Goal: Navigation & Orientation: Find specific page/section

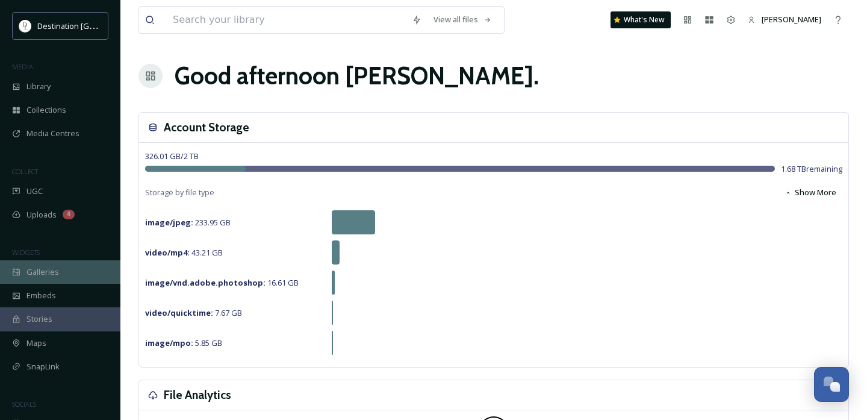
click at [53, 273] on span "Galleries" at bounding box center [42, 271] width 33 height 11
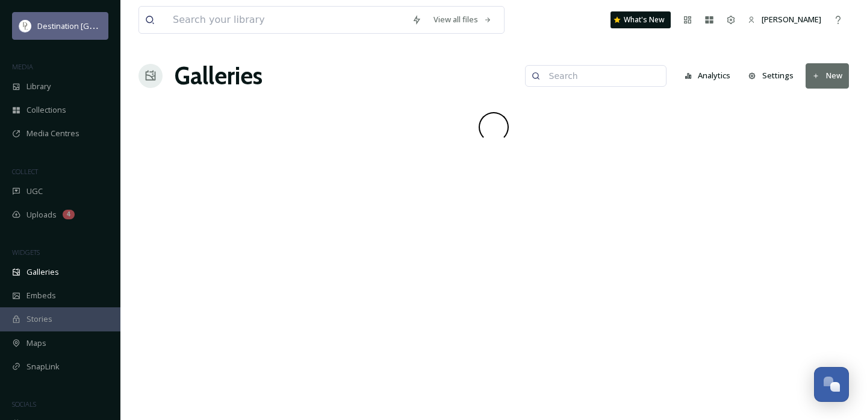
click at [55, 37] on div "Destination [GEOGRAPHIC_DATA]" at bounding box center [60, 26] width 96 height 28
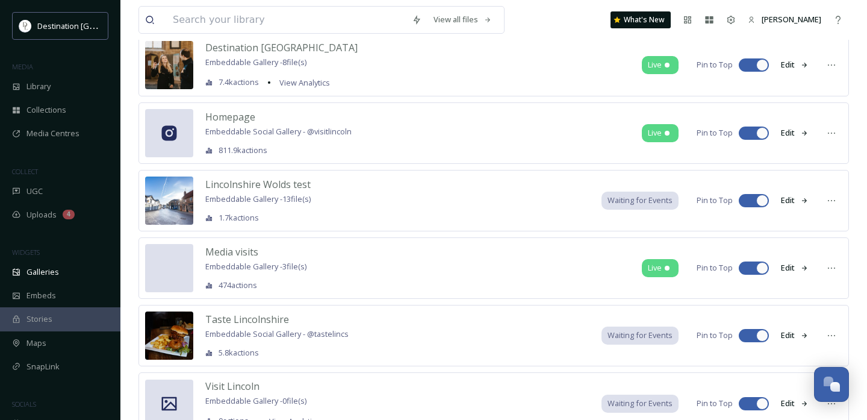
scroll to position [335, 0]
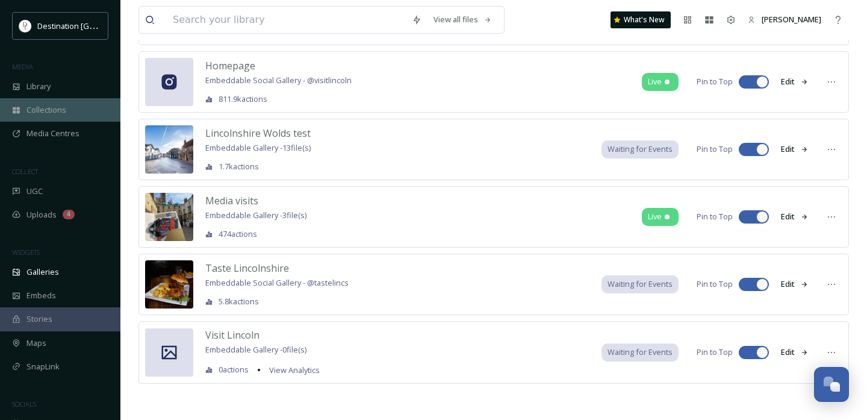
click at [60, 107] on span "Collections" at bounding box center [46, 109] width 40 height 11
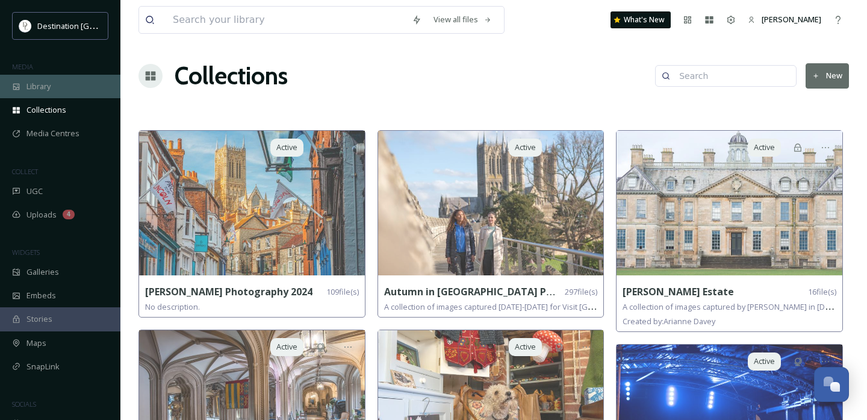
click at [49, 88] on span "Library" at bounding box center [38, 86] width 24 height 11
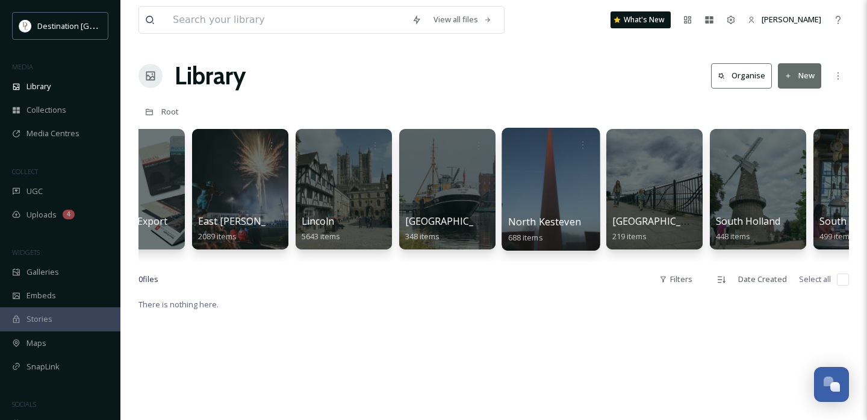
scroll to position [0, 343]
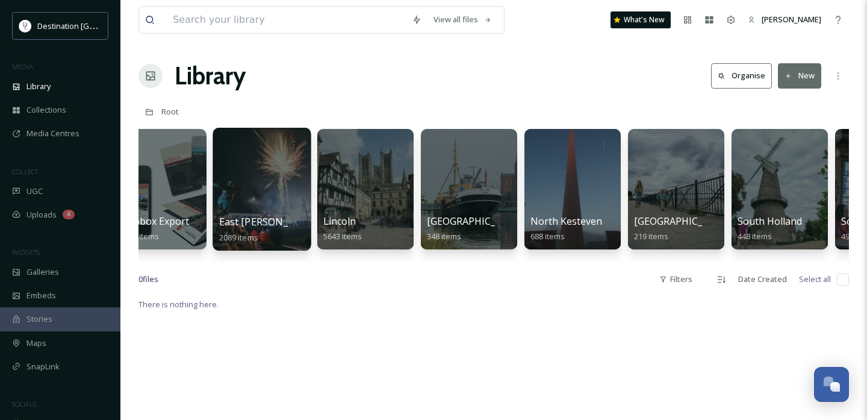
click at [257, 187] on div at bounding box center [262, 189] width 98 height 123
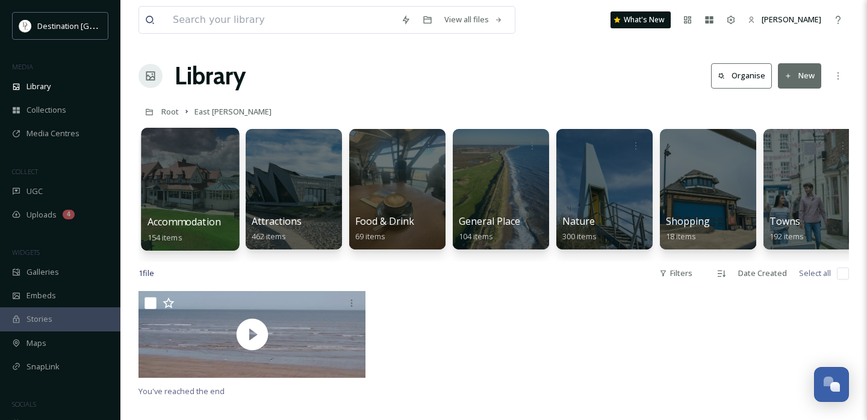
click at [187, 188] on div at bounding box center [190, 189] width 98 height 123
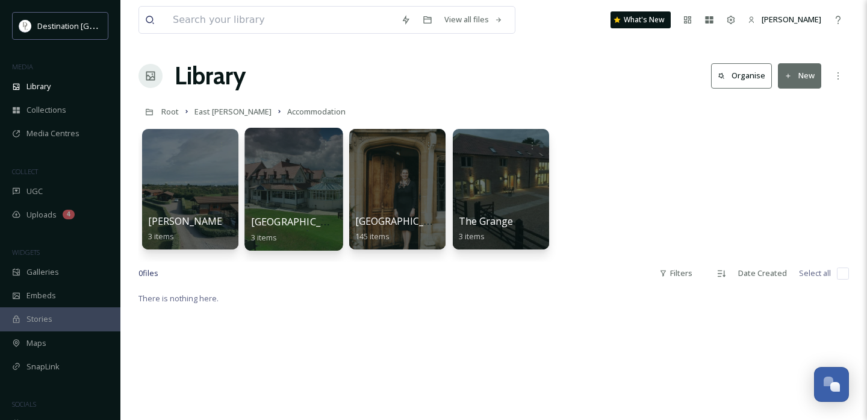
click at [304, 209] on div at bounding box center [293, 189] width 98 height 123
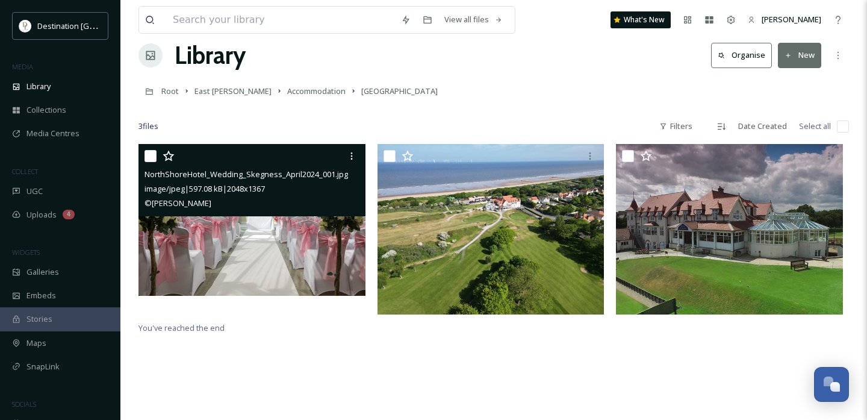
scroll to position [22, 0]
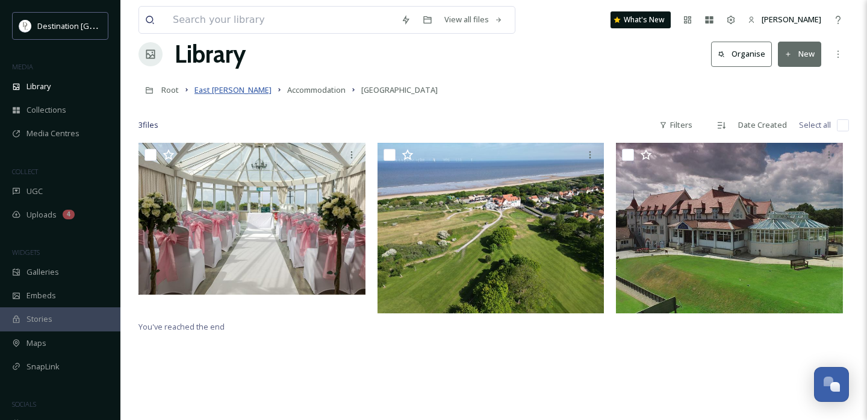
click at [207, 90] on span "East [PERSON_NAME]" at bounding box center [232, 89] width 77 height 11
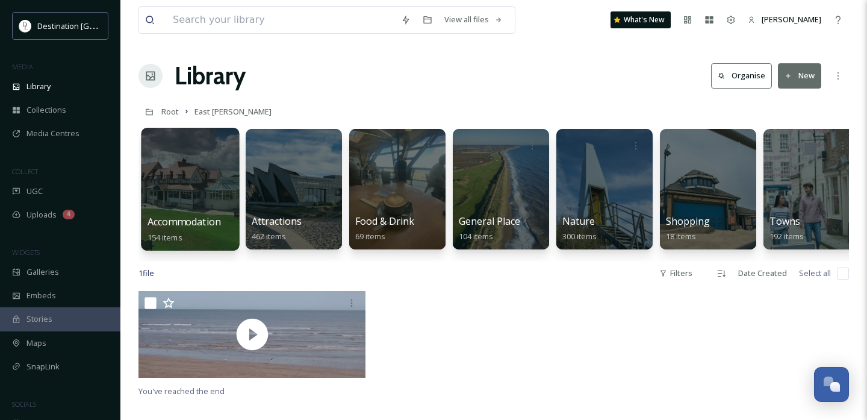
click at [177, 166] on div at bounding box center [190, 189] width 98 height 123
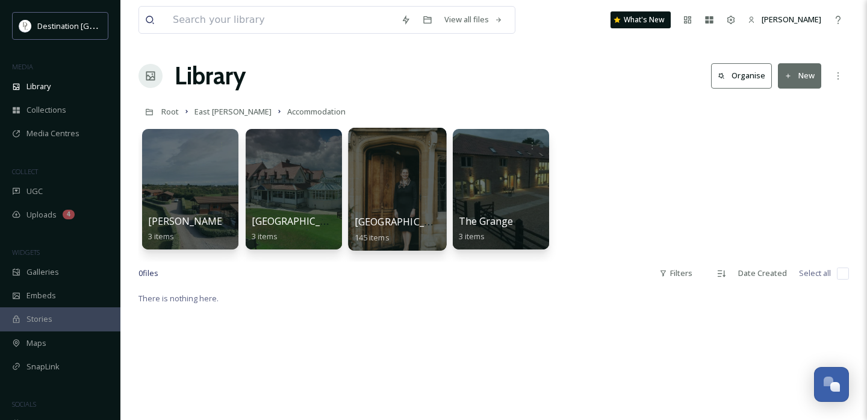
click at [375, 158] on div at bounding box center [397, 189] width 98 height 123
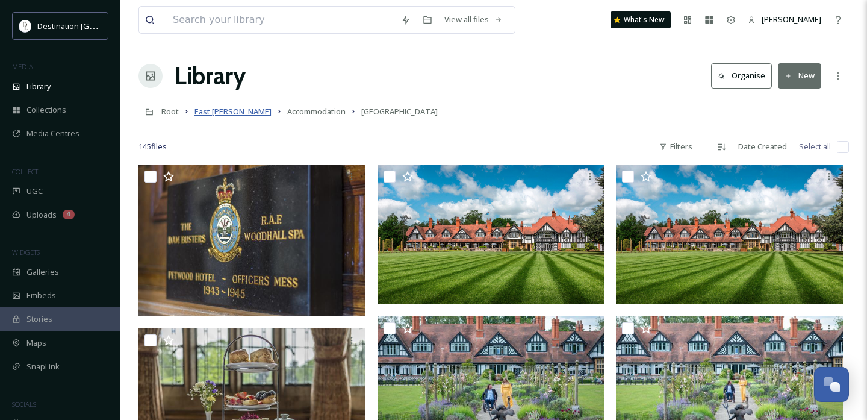
click at [214, 113] on span "East [PERSON_NAME]" at bounding box center [232, 111] width 77 height 11
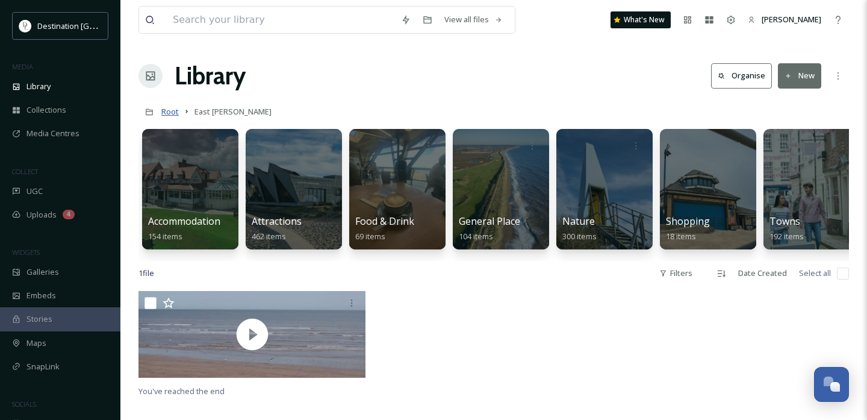
click at [169, 116] on span "Root" at bounding box center [169, 111] width 17 height 11
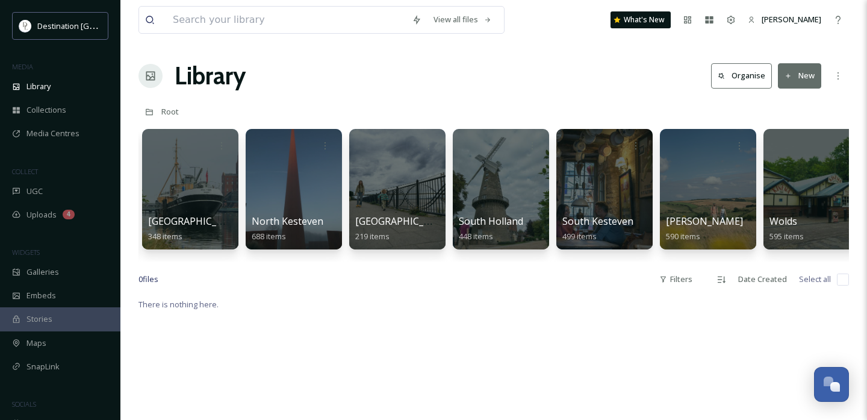
scroll to position [0, 636]
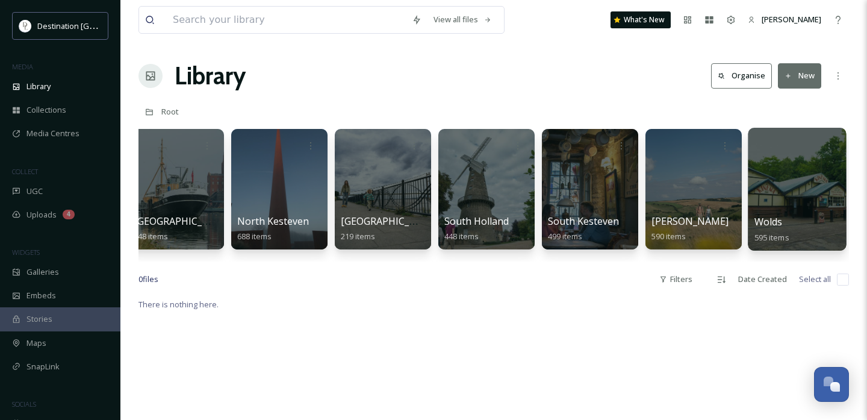
click at [773, 193] on div at bounding box center [797, 189] width 98 height 123
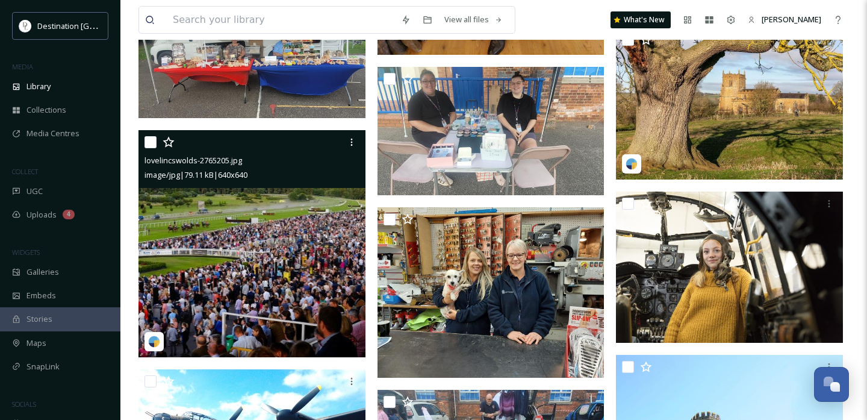
scroll to position [2366, 0]
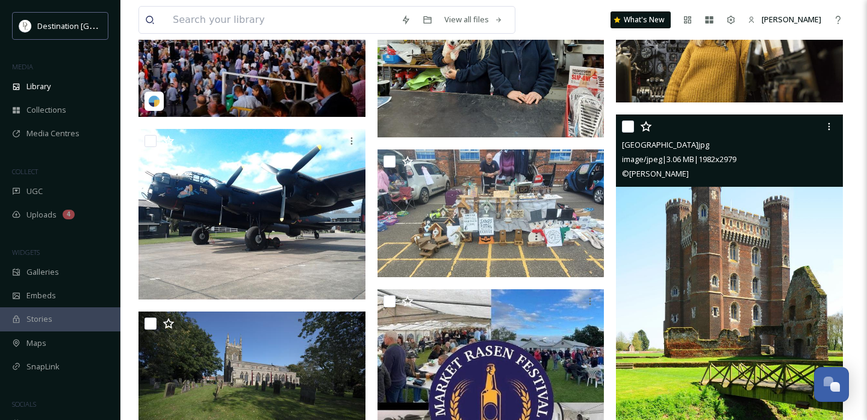
click at [620, 179] on div "[GEOGRAPHIC_DATA]jpg image/jpeg | 3.06 MB | 1982 x 2979 © [PERSON_NAME]" at bounding box center [729, 150] width 227 height 72
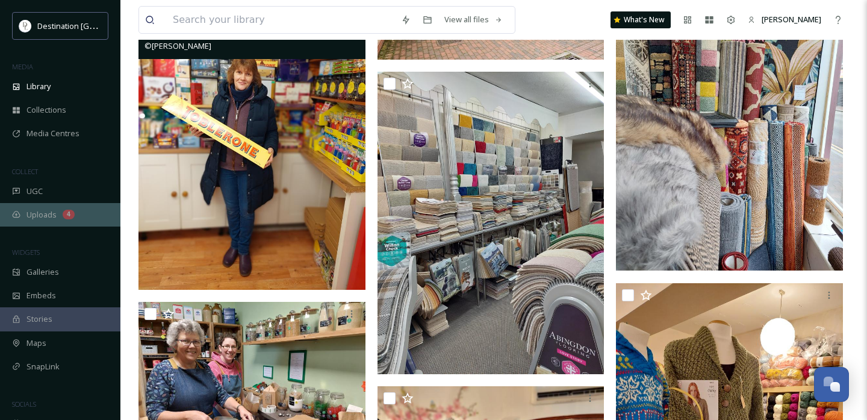
scroll to position [972, 0]
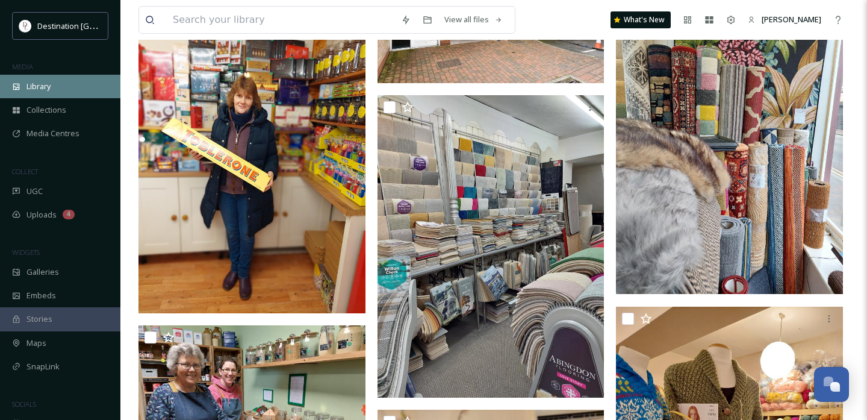
click at [44, 93] on div "Library" at bounding box center [60, 86] width 120 height 23
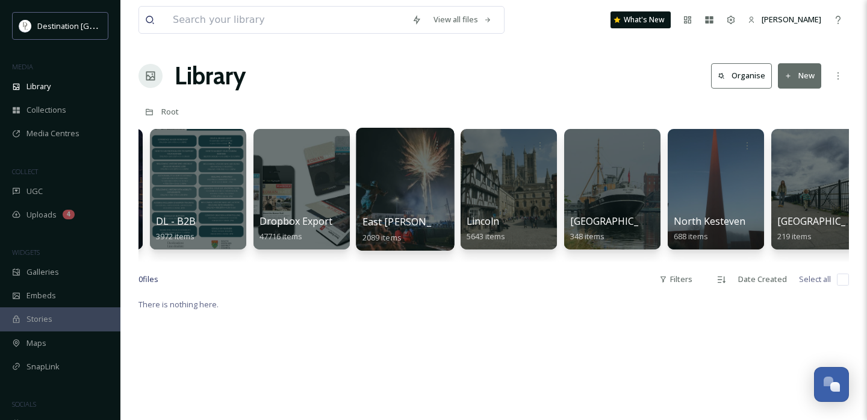
scroll to position [0, 209]
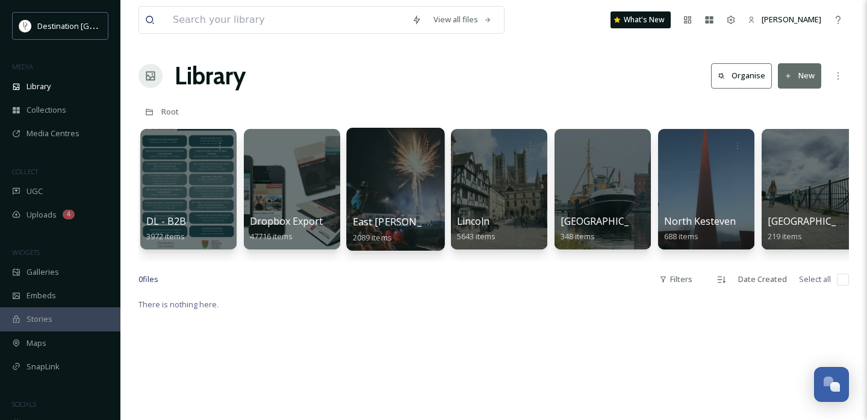
click at [370, 194] on div at bounding box center [395, 189] width 98 height 123
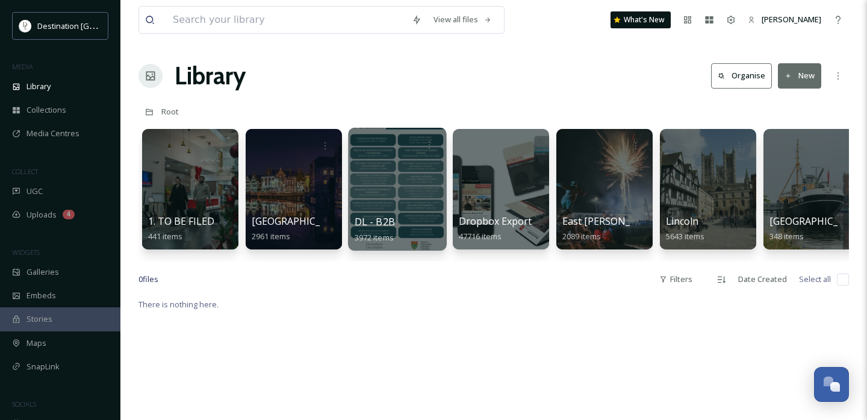
click at [411, 189] on div at bounding box center [397, 189] width 98 height 123
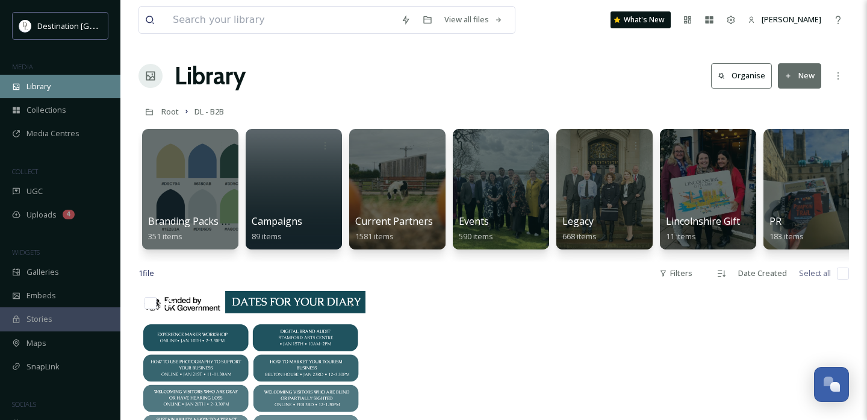
click at [49, 91] on span "Library" at bounding box center [38, 86] width 24 height 11
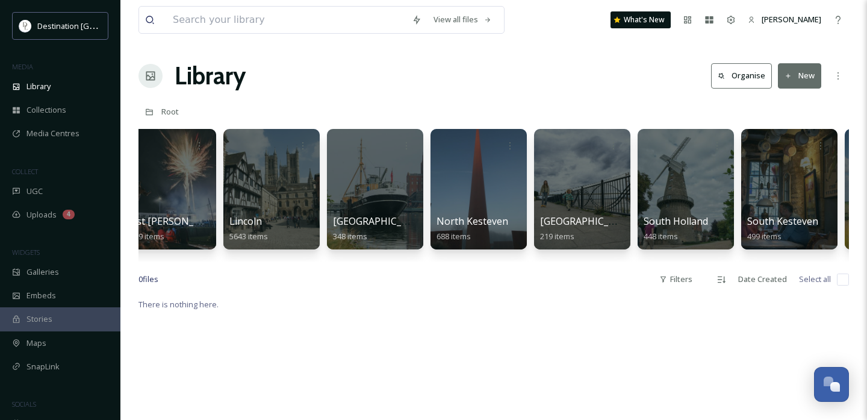
scroll to position [0, 636]
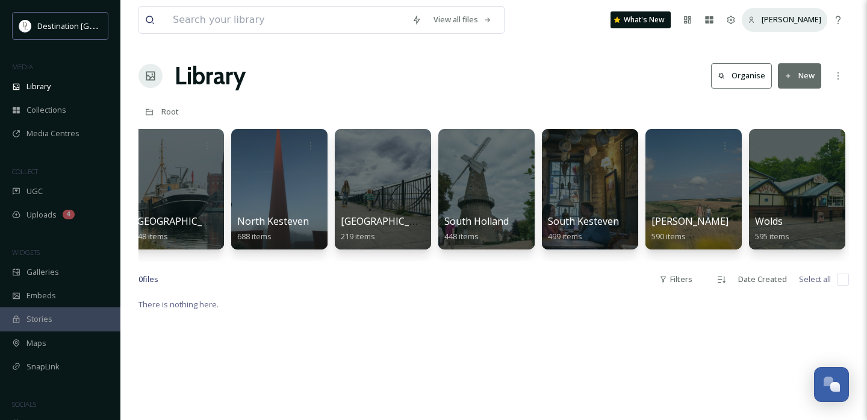
click at [813, 16] on span "[PERSON_NAME]" at bounding box center [792, 19] width 60 height 11
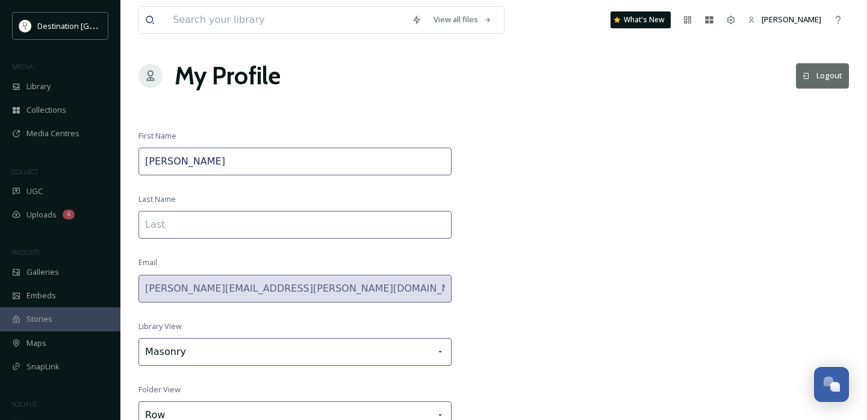
scroll to position [48, 0]
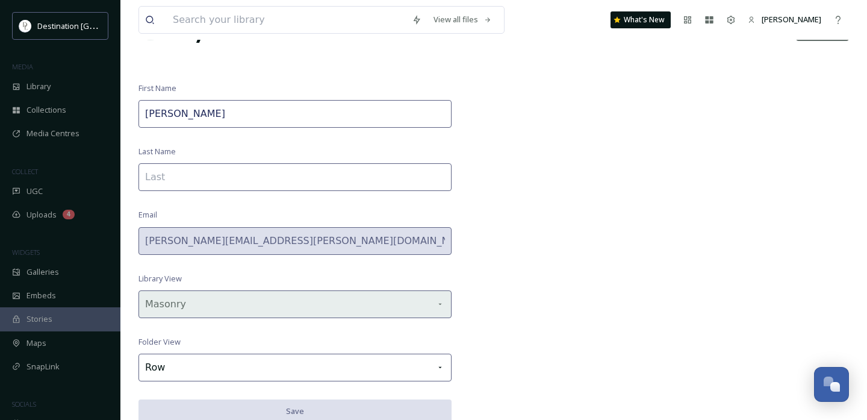
click at [420, 311] on div "Masonry" at bounding box center [294, 304] width 313 height 28
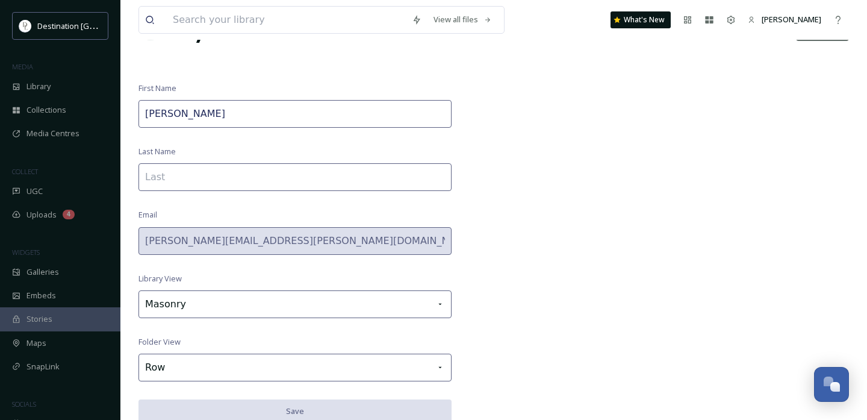
click at [519, 264] on div "View all files What's New [PERSON_NAME] My Profile Logout First Name [PERSON_NA…" at bounding box center [493, 187] width 747 height 470
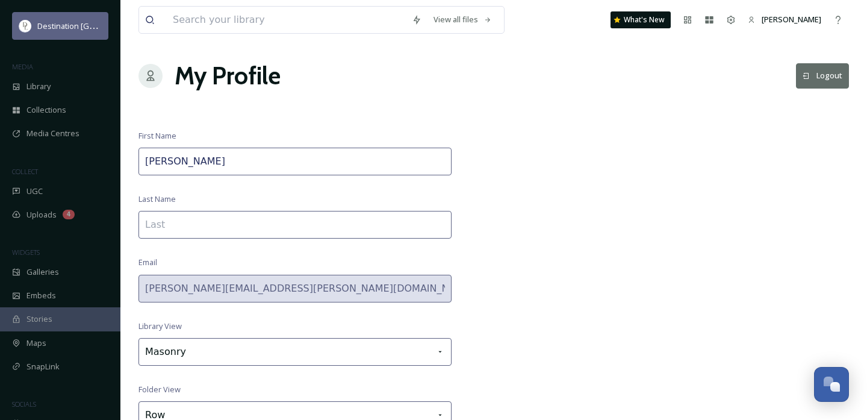
click at [75, 25] on span "Destination [GEOGRAPHIC_DATA]" at bounding box center [97, 25] width 120 height 11
click at [34, 27] on div "Destination [GEOGRAPHIC_DATA]" at bounding box center [60, 26] width 96 height 28
click at [23, 29] on img at bounding box center [25, 26] width 12 height 12
click at [169, 119] on div "View all files What's New [PERSON_NAME] My Profile Logout First Name [PERSON_NA…" at bounding box center [493, 235] width 747 height 470
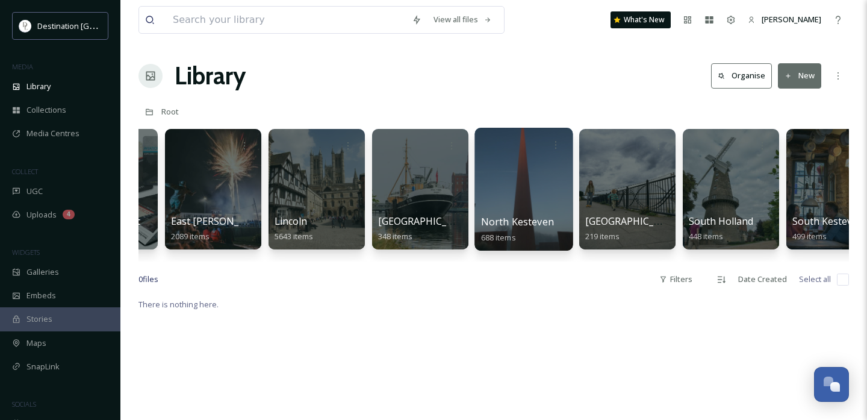
scroll to position [0, 636]
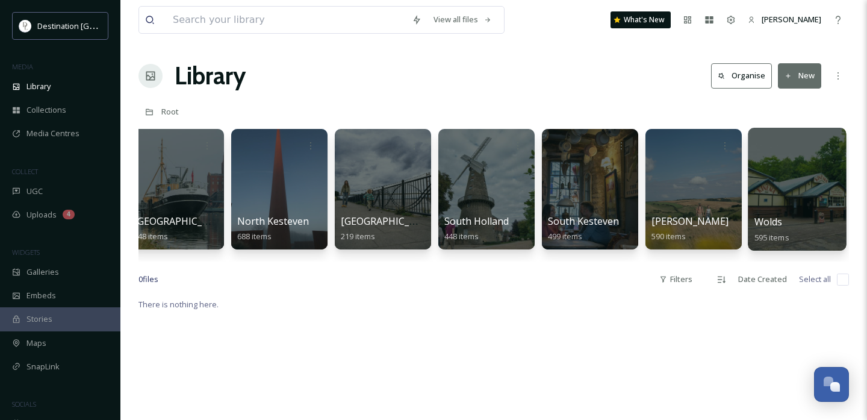
click at [782, 169] on div at bounding box center [797, 189] width 98 height 123
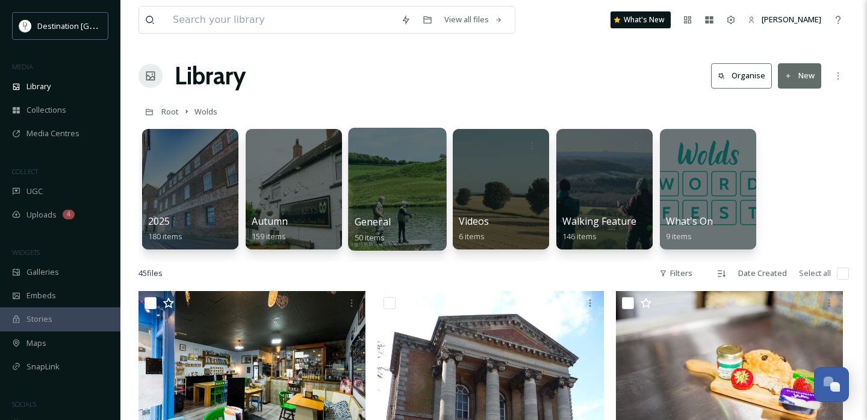
click at [384, 193] on div at bounding box center [397, 189] width 98 height 123
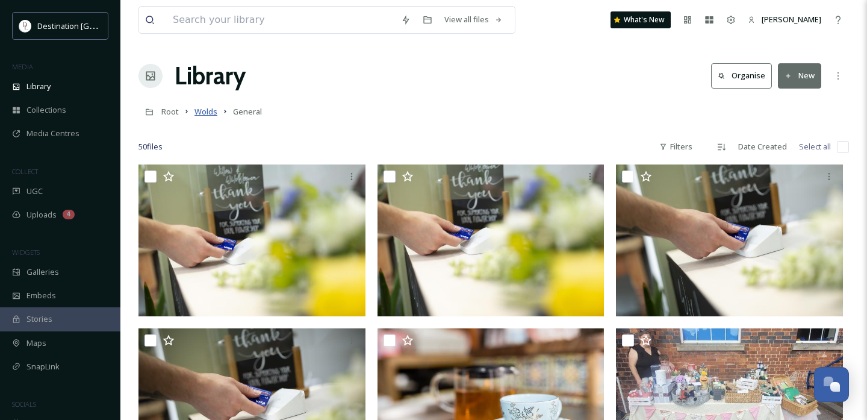
click at [199, 113] on span "Wolds" at bounding box center [205, 111] width 23 height 11
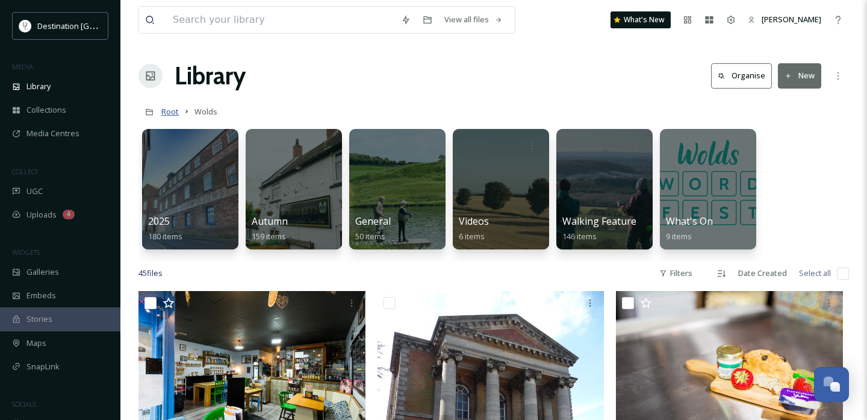
click at [168, 116] on span "Root" at bounding box center [169, 111] width 17 height 11
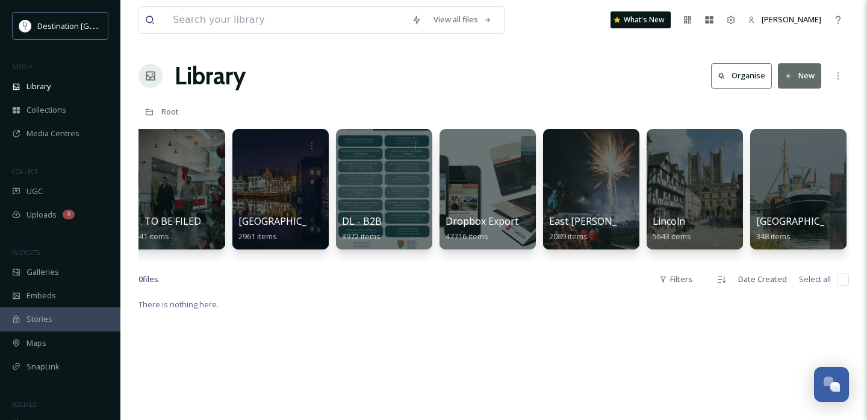
scroll to position [0, 11]
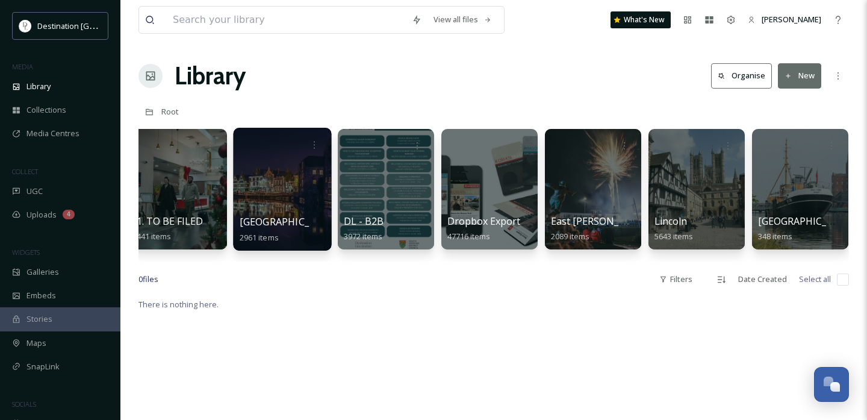
click at [260, 185] on div at bounding box center [282, 189] width 98 height 123
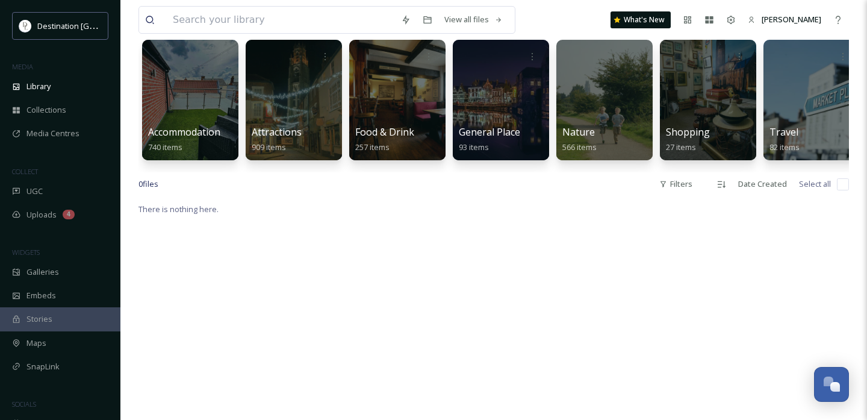
scroll to position [74, 0]
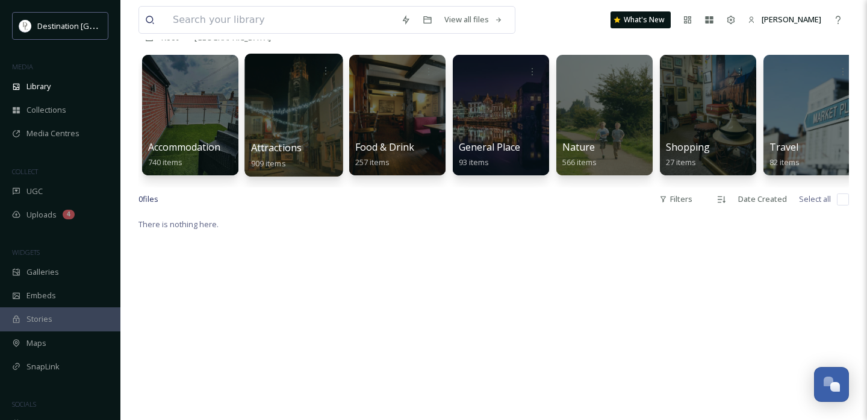
click at [264, 144] on span "Attractions" at bounding box center [276, 147] width 51 height 13
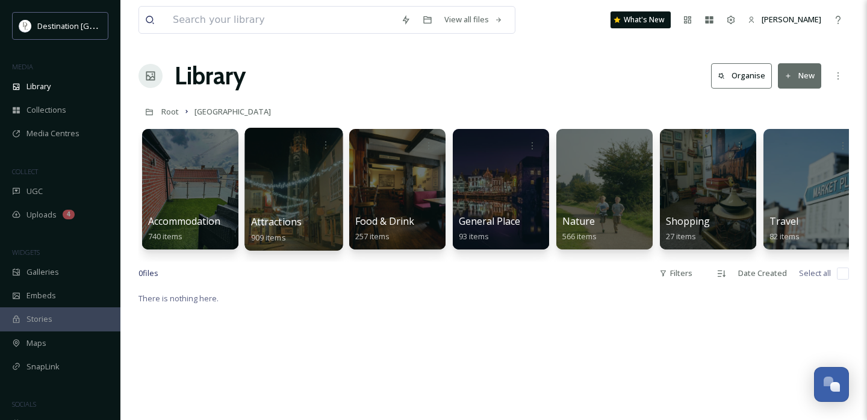
click at [309, 188] on div at bounding box center [293, 189] width 98 height 123
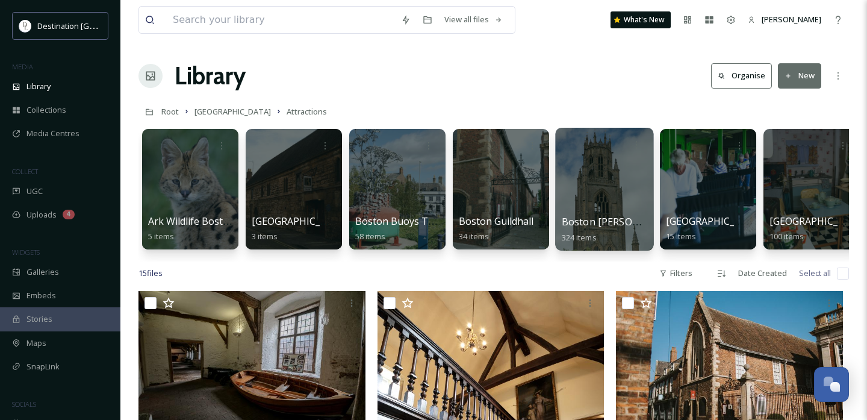
click at [616, 188] on div at bounding box center [604, 189] width 98 height 123
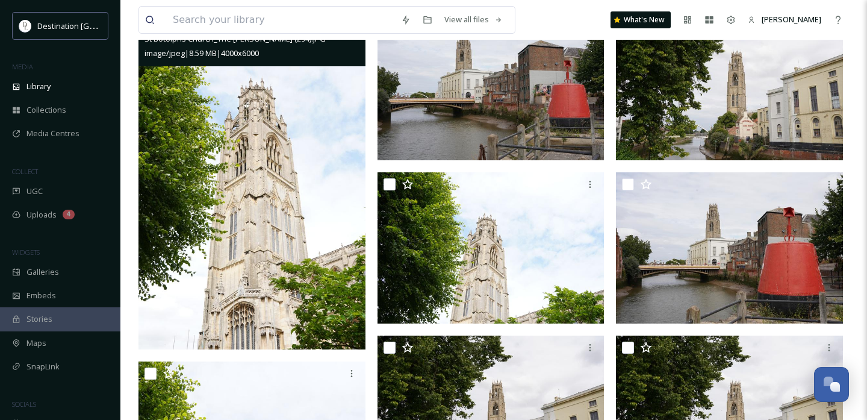
scroll to position [338, 0]
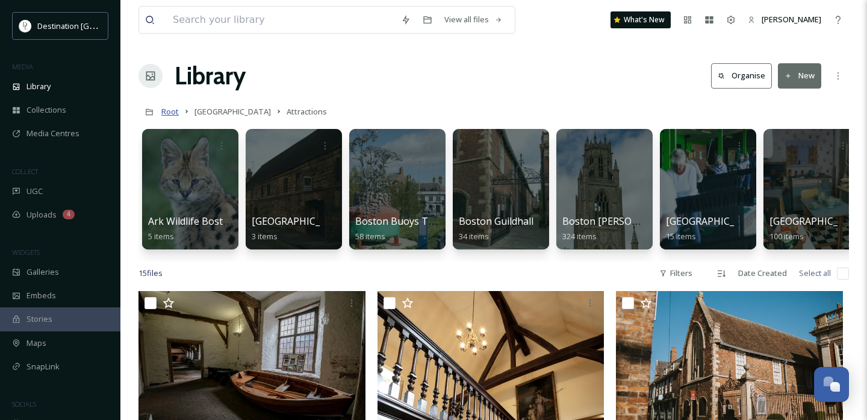
click at [172, 113] on span "Root" at bounding box center [169, 111] width 17 height 11
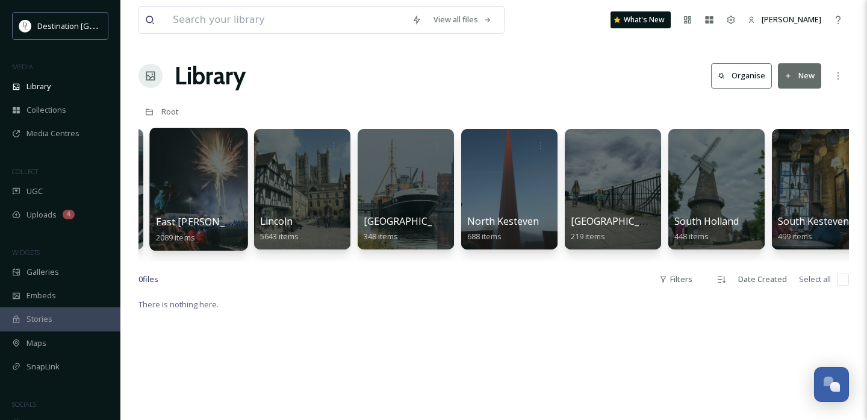
scroll to position [0, 636]
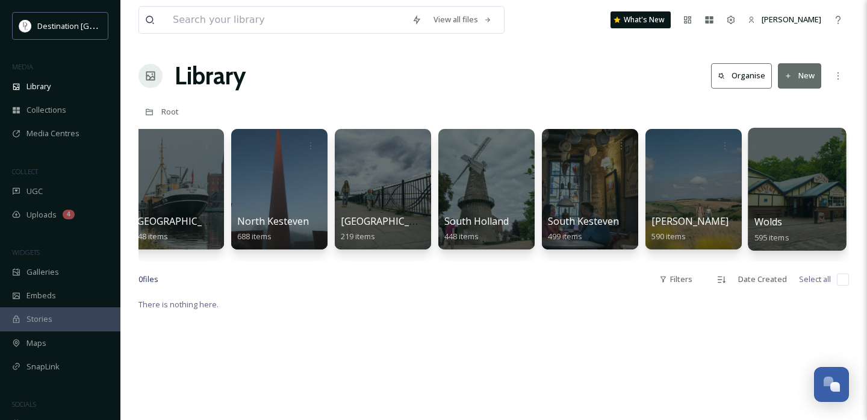
click at [781, 160] on div at bounding box center [797, 189] width 98 height 123
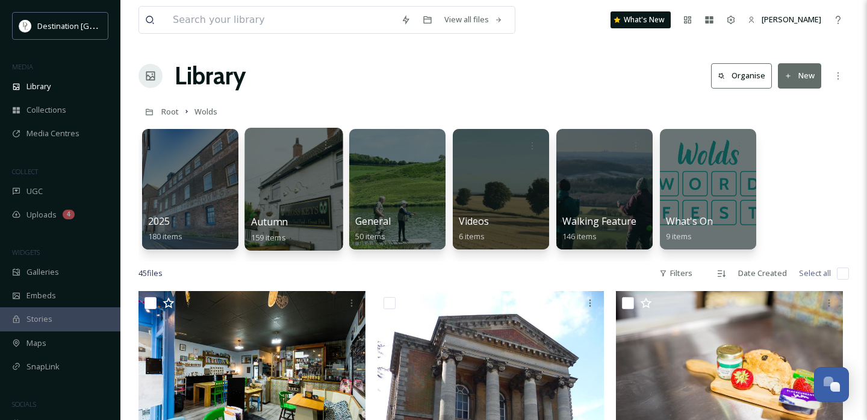
click at [248, 193] on div at bounding box center [293, 189] width 98 height 123
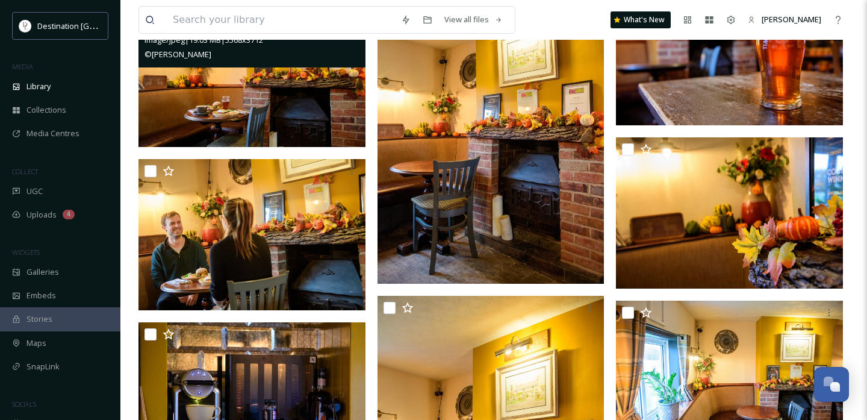
scroll to position [8141, 0]
